Goal: Find specific page/section: Find specific page/section

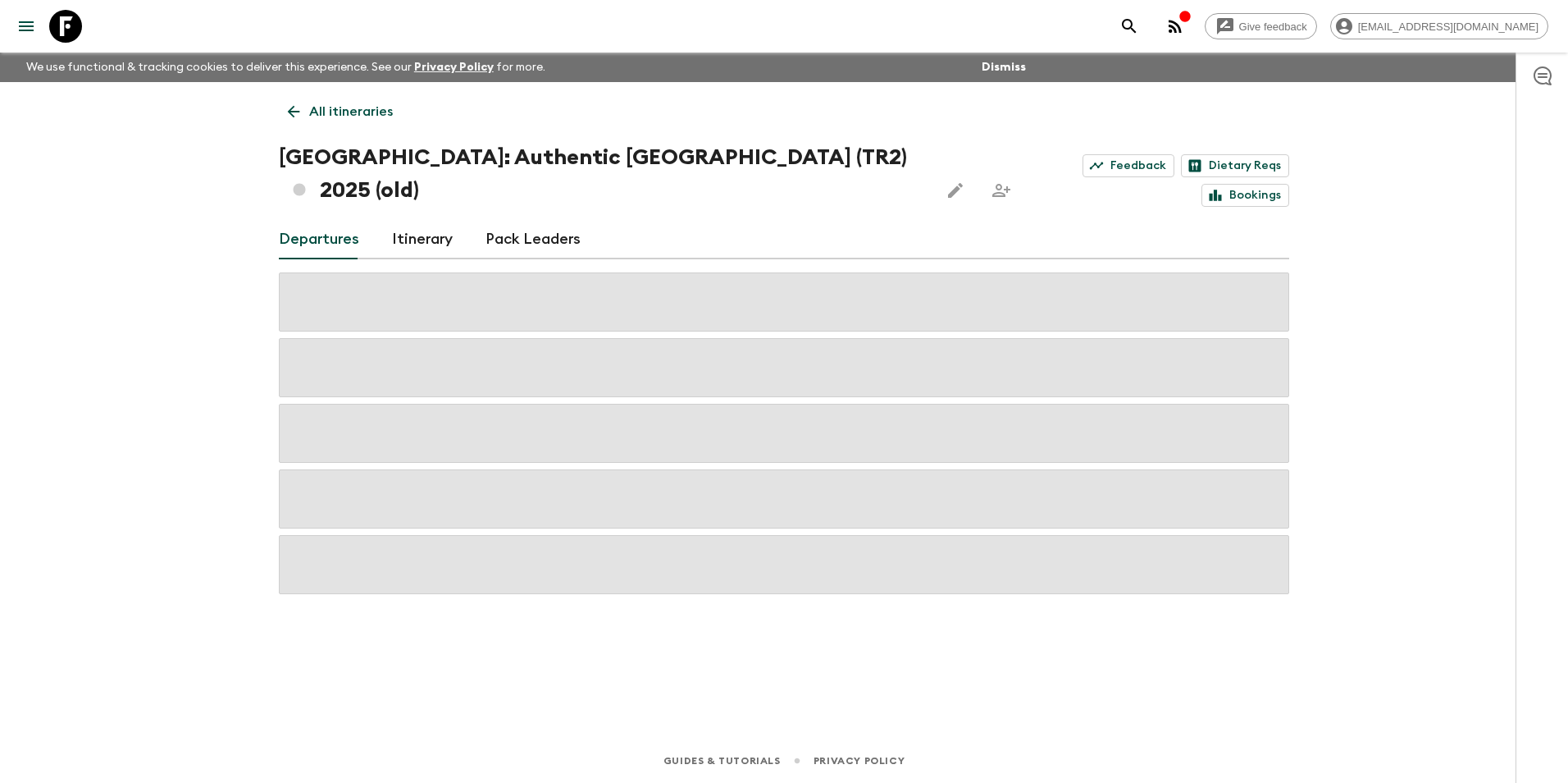
click at [303, 109] on link "All itineraries" at bounding box center [340, 111] width 123 height 33
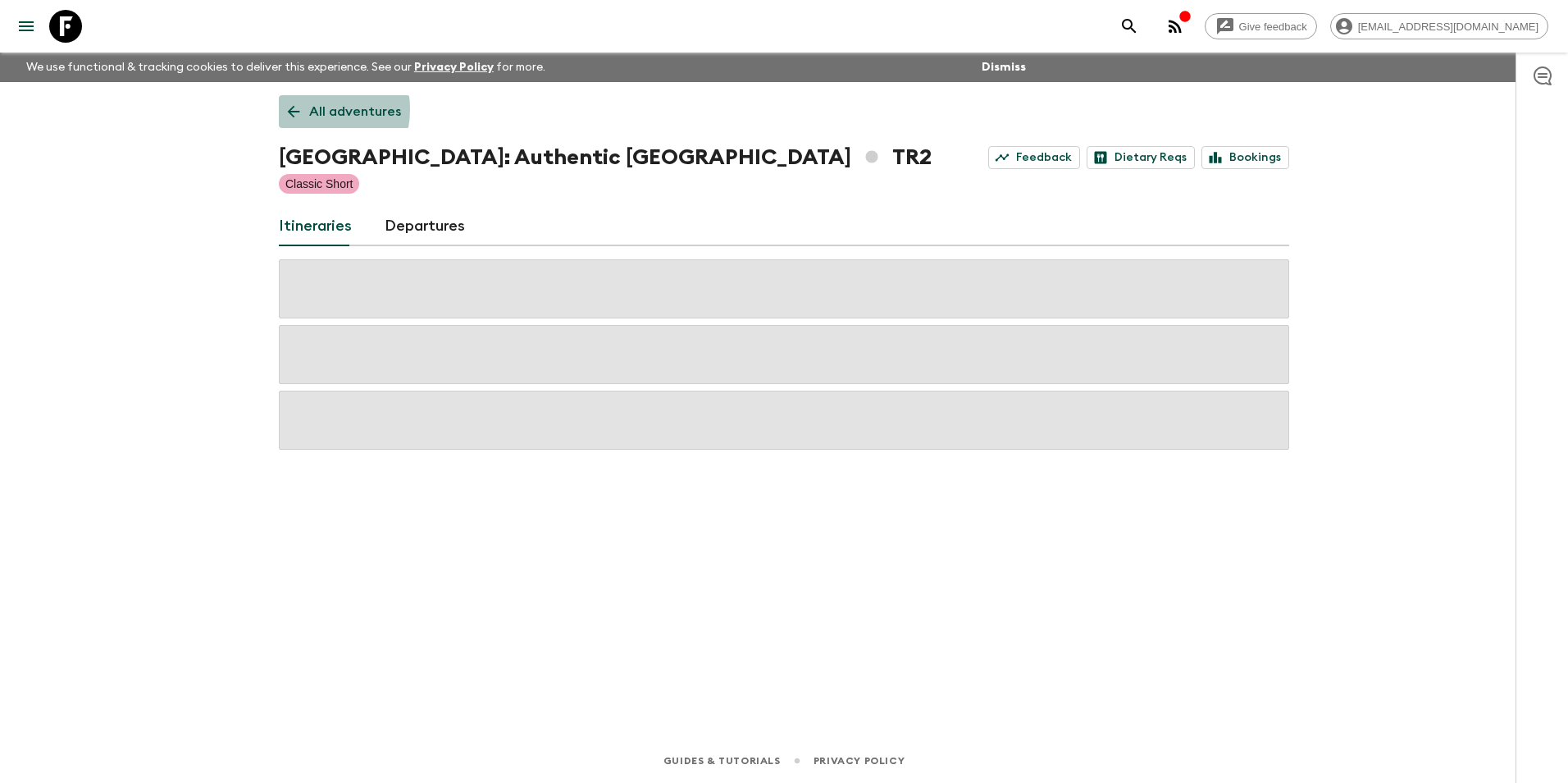
click at [303, 109] on link "All adventures" at bounding box center [344, 111] width 131 height 33
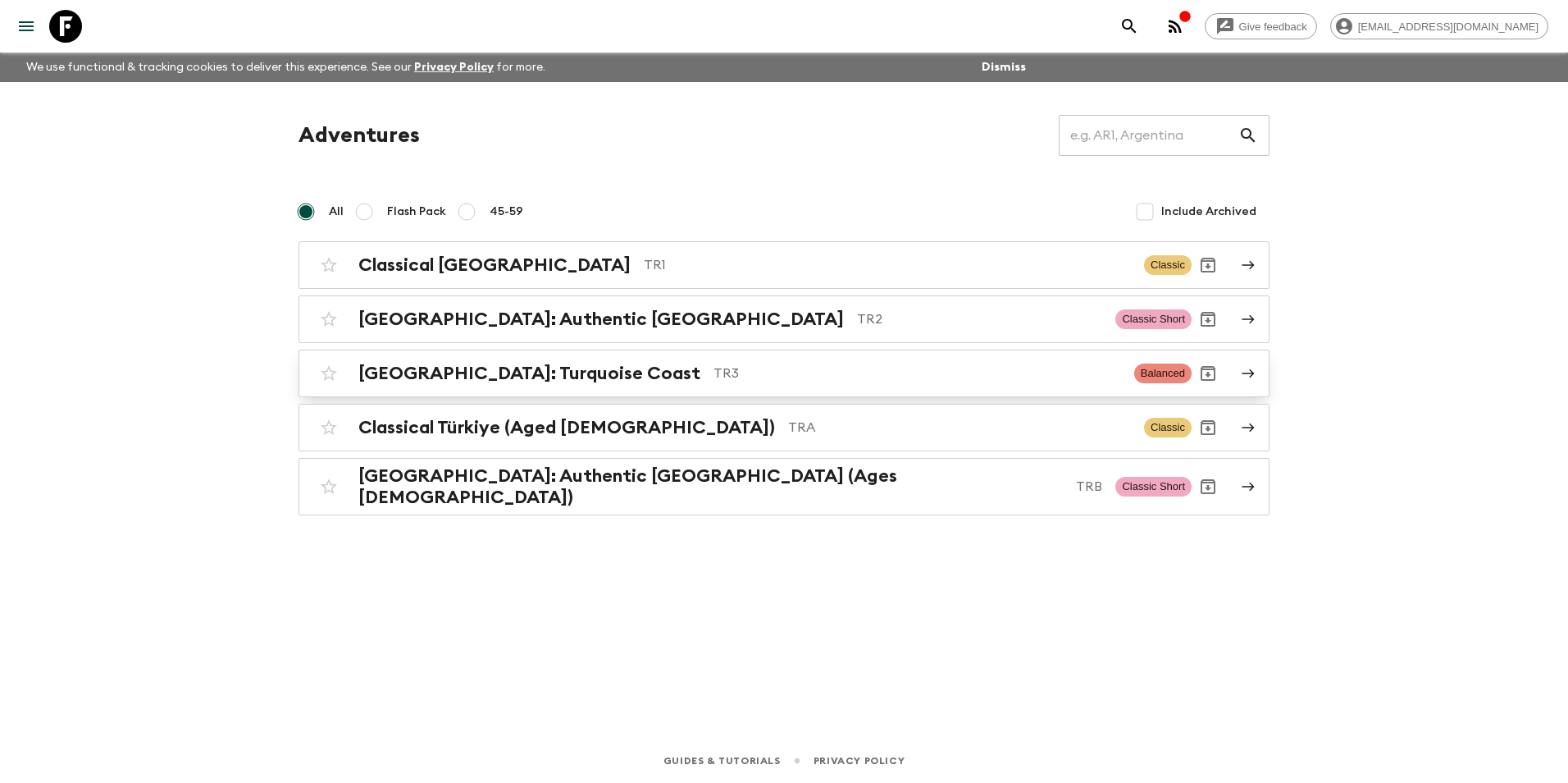
click at [409, 377] on h2 "[GEOGRAPHIC_DATA]: Turquoise Coast" at bounding box center [529, 373] width 342 height 21
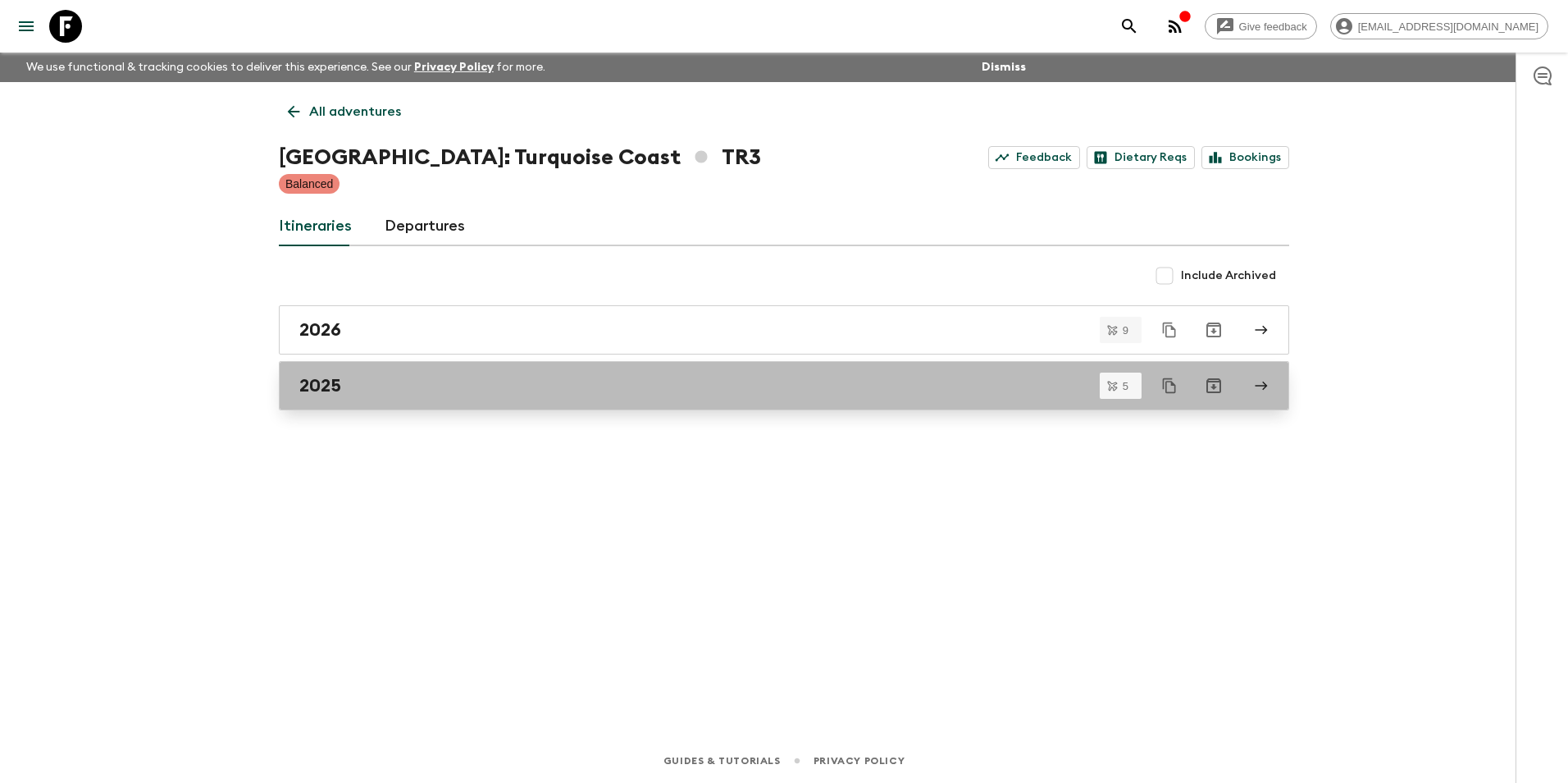
click at [369, 378] on div "2025" at bounding box center [768, 385] width 939 height 21
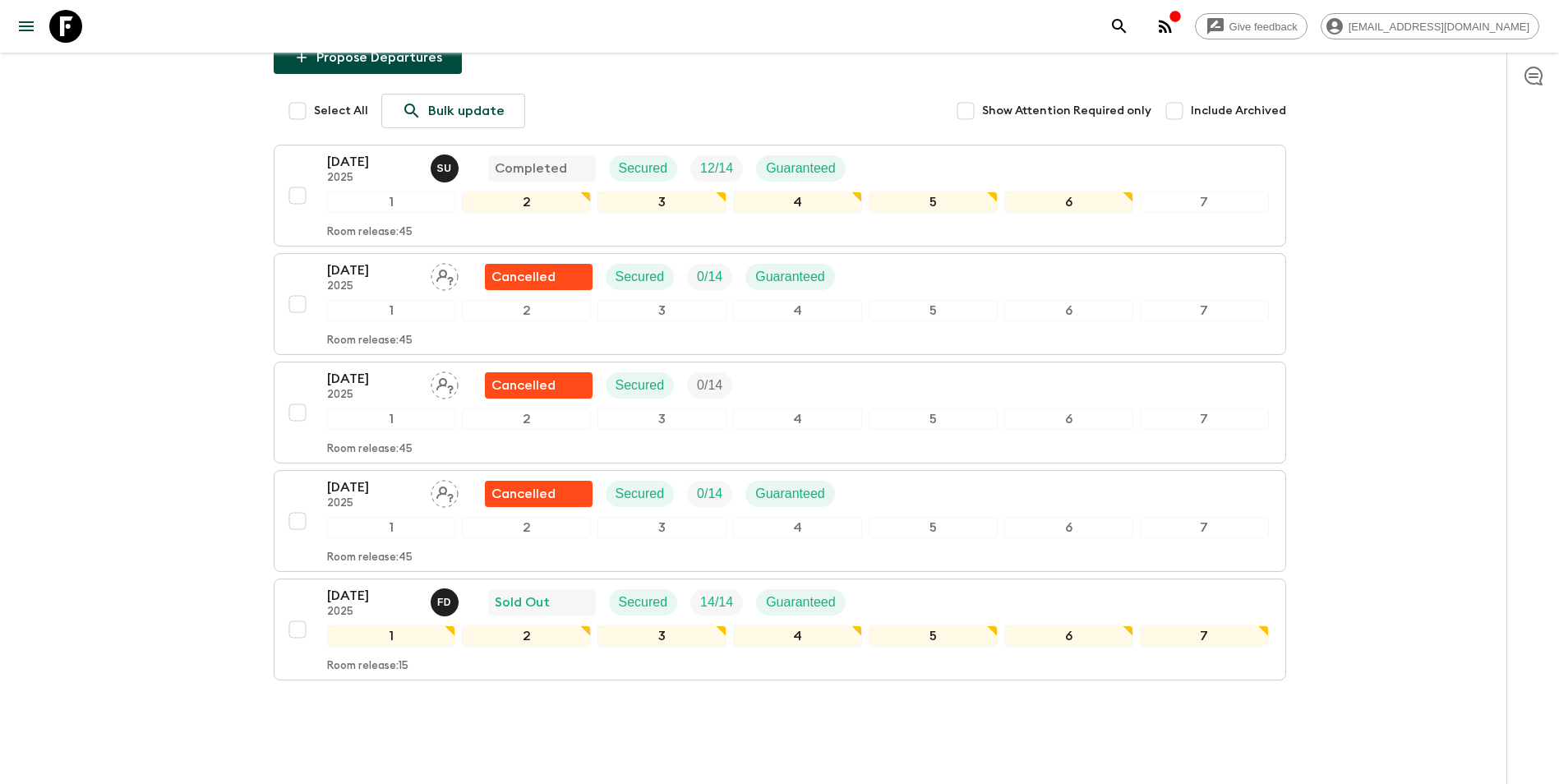
scroll to position [251, 0]
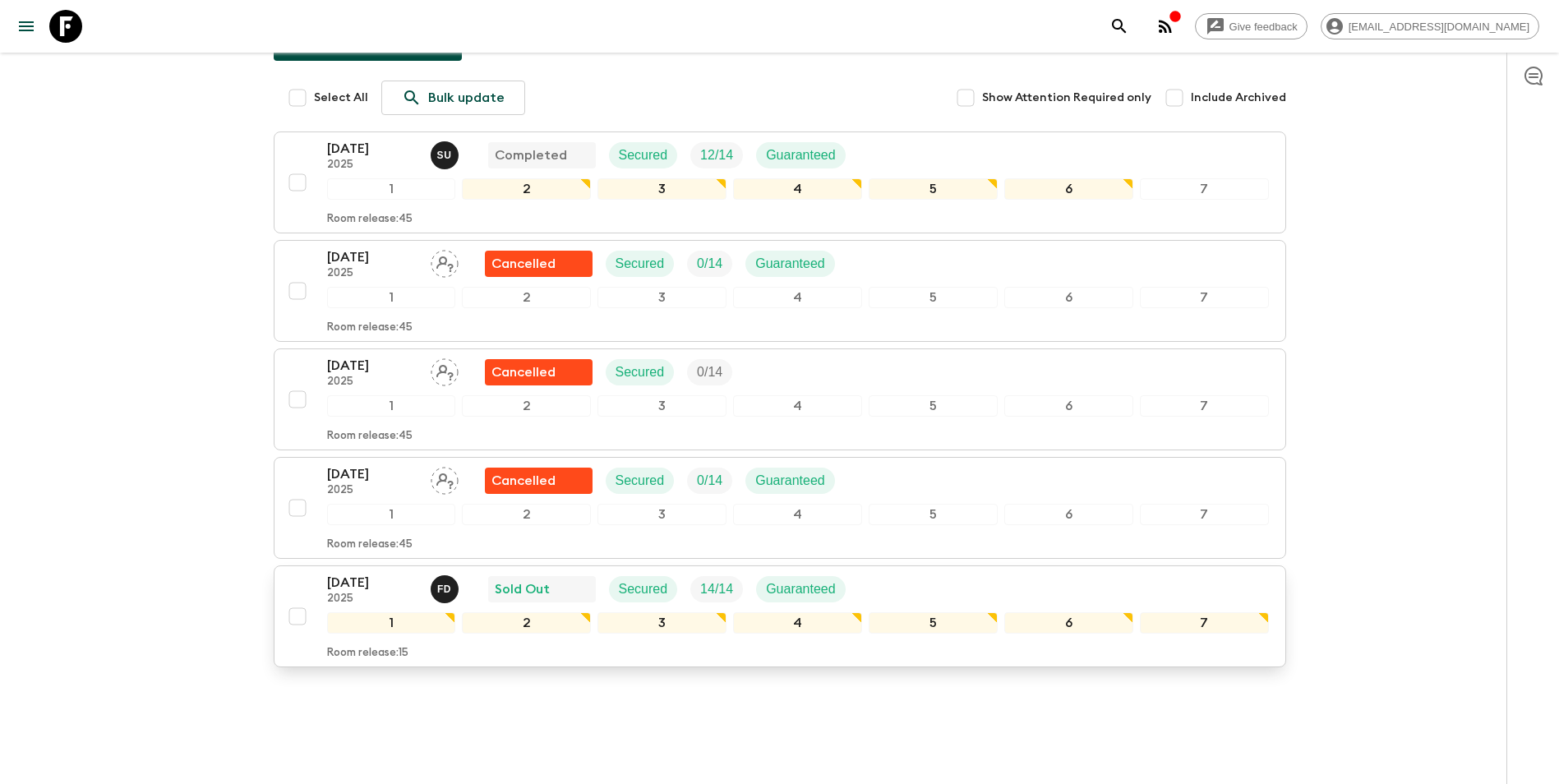
click at [976, 572] on div "[DATE] 2025 F D Sold Out Secured 14 / 14 Guaranteed" at bounding box center [798, 588] width 942 height 33
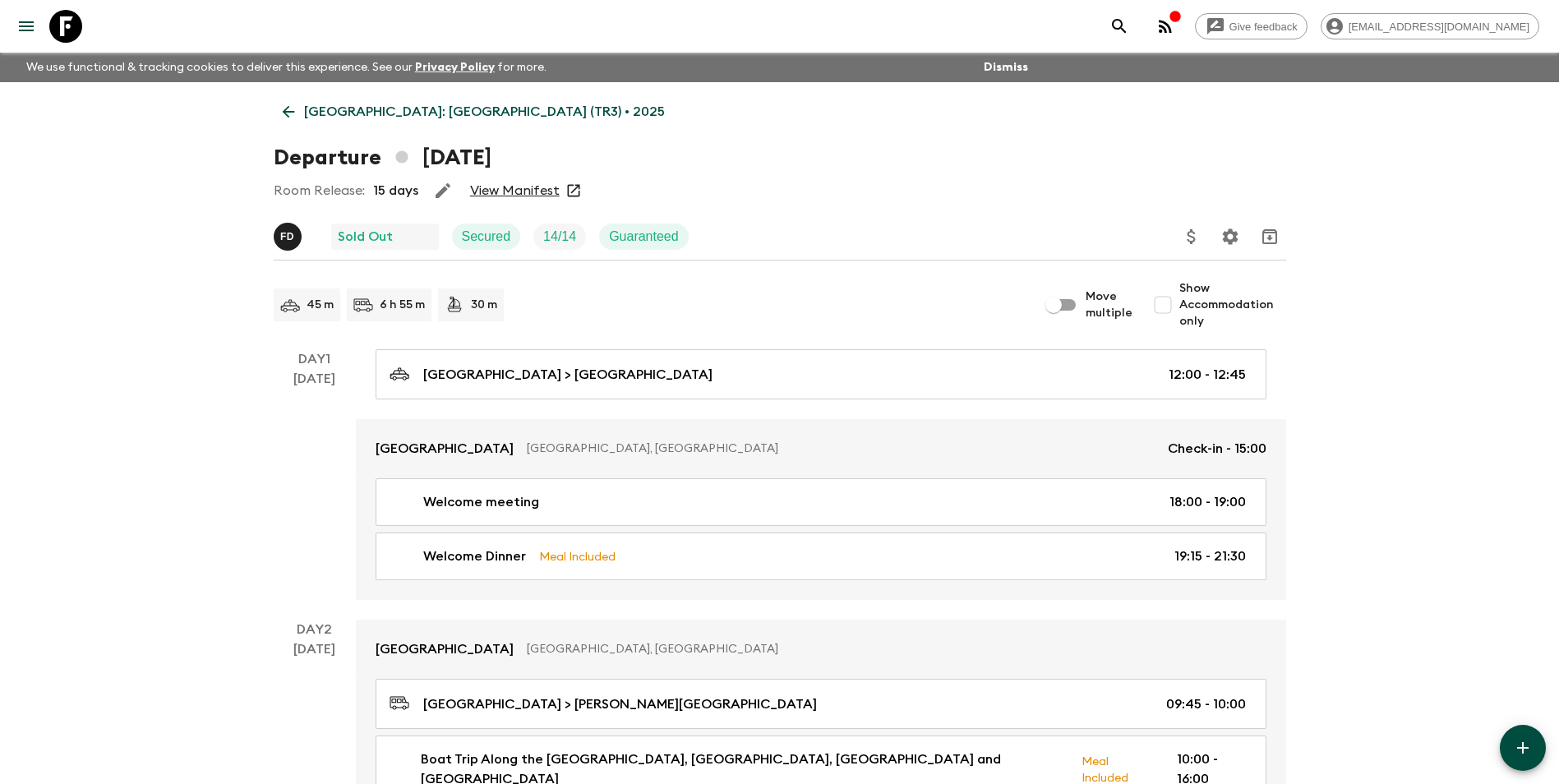
click at [529, 195] on link "View Manifest" at bounding box center [514, 191] width 90 height 17
